Goal: Task Accomplishment & Management: Manage account settings

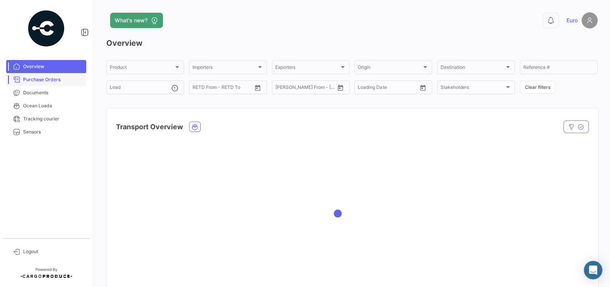
click at [40, 82] on span "Purchase Orders" at bounding box center [53, 79] width 60 height 7
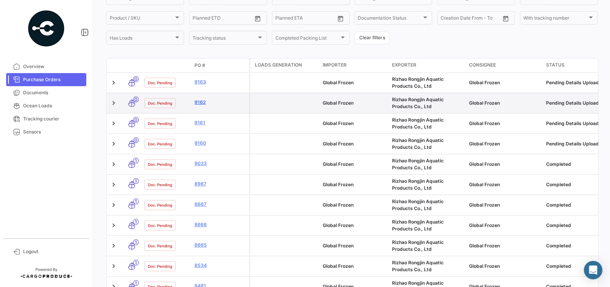
scroll to position [97, 0]
click at [201, 103] on link "9162" at bounding box center [221, 103] width 52 height 7
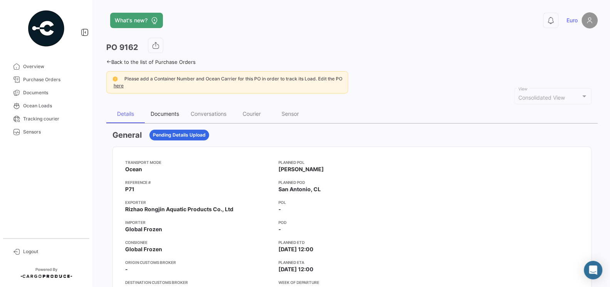
click at [168, 114] on div "Documents" at bounding box center [165, 114] width 29 height 7
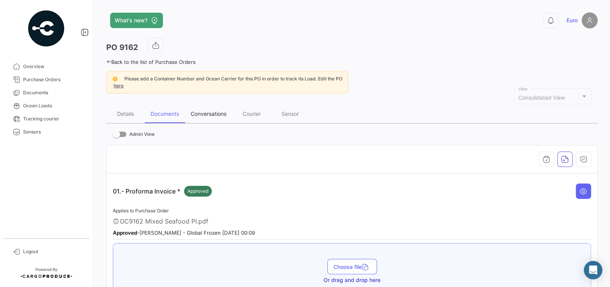
click at [203, 112] on div "Conversations" at bounding box center [209, 114] width 36 height 7
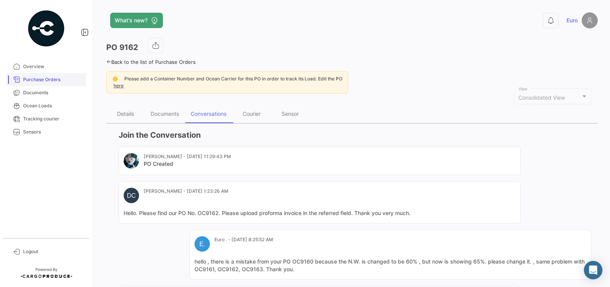
click at [34, 78] on span "Purchase Orders" at bounding box center [53, 79] width 60 height 7
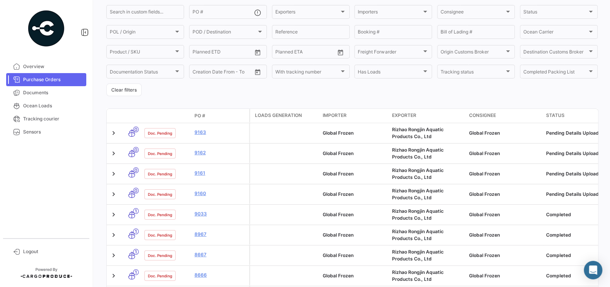
scroll to position [72, 0]
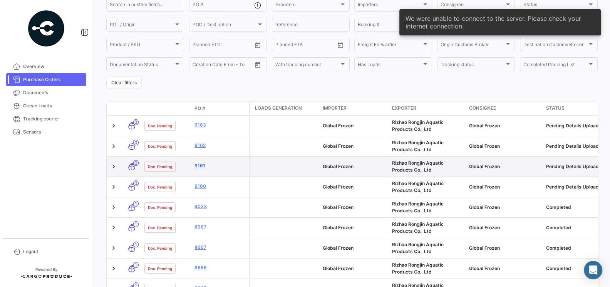
click at [201, 166] on link "9161" at bounding box center [221, 166] width 52 height 7
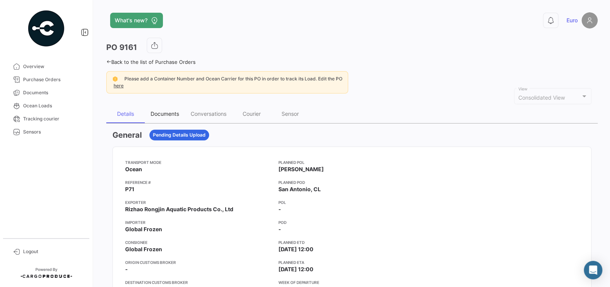
click at [169, 111] on div "Documents" at bounding box center [165, 114] width 29 height 7
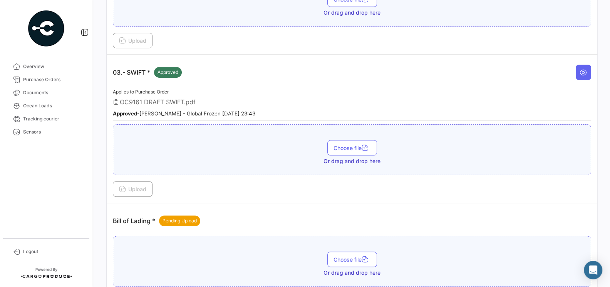
scroll to position [428, 0]
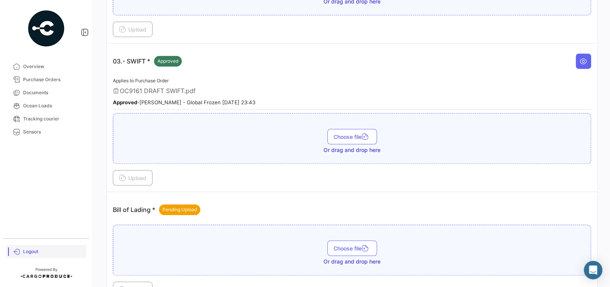
click at [29, 249] on span "Logout" at bounding box center [53, 251] width 60 height 7
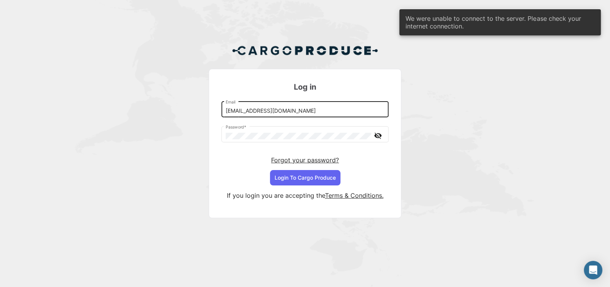
click at [310, 112] on input "[EMAIL_ADDRESS][DOMAIN_NAME]" at bounding box center [305, 111] width 159 height 7
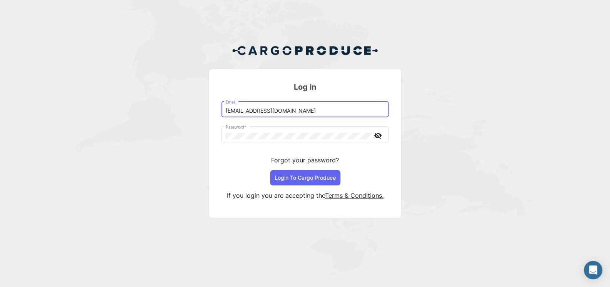
type input "[EMAIL_ADDRESS][DOMAIN_NAME]"
click at [312, 180] on button "Login To Cargo Produce" at bounding box center [305, 177] width 70 height 15
